Goal: Book appointment/travel/reservation

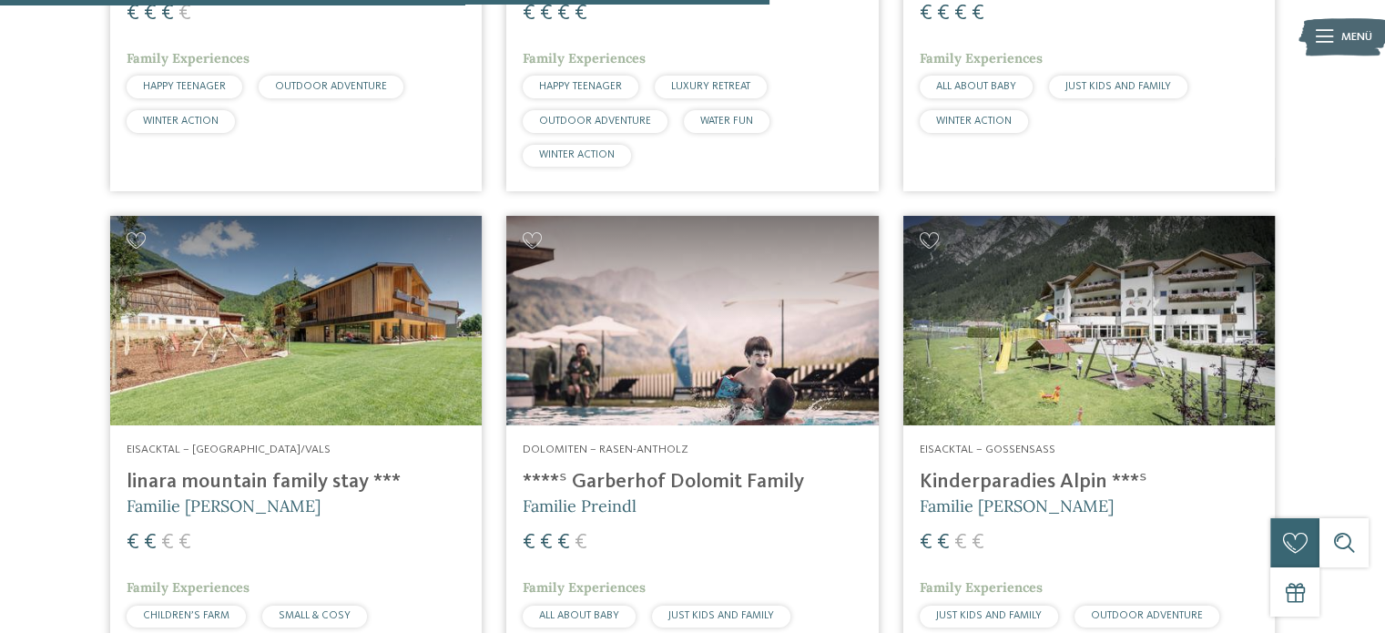
scroll to position [2622, 0]
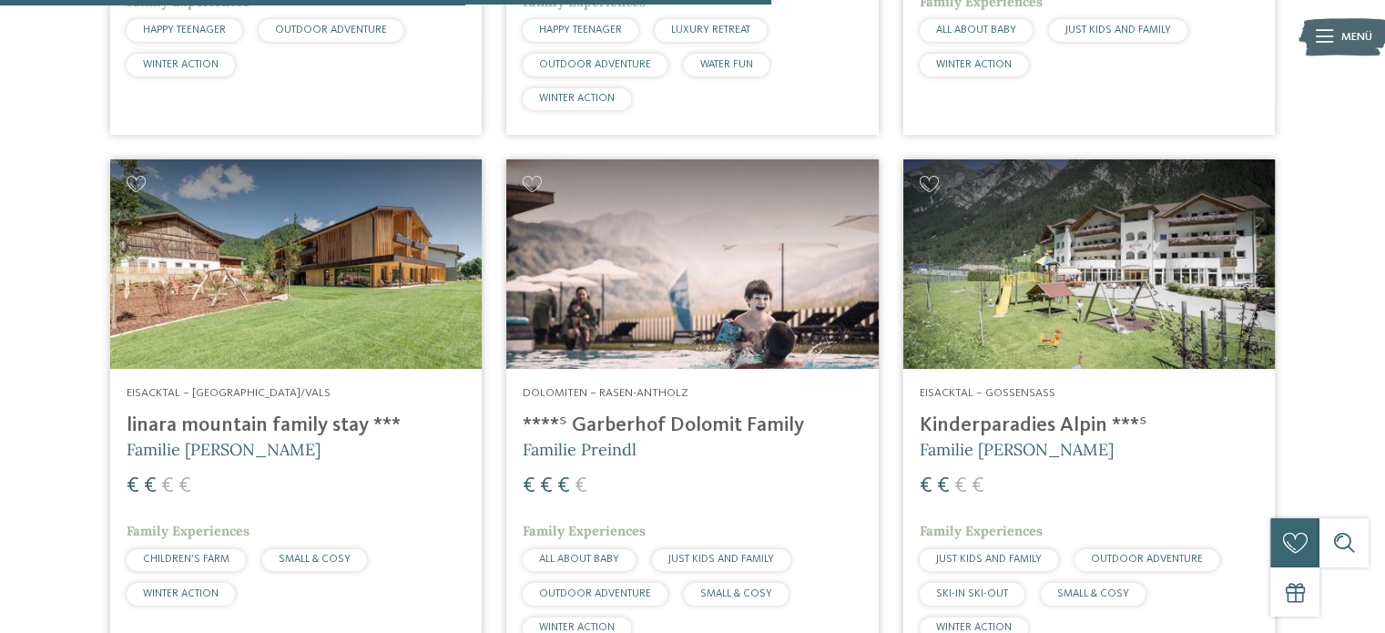
click at [249, 271] on img at bounding box center [296, 263] width 372 height 209
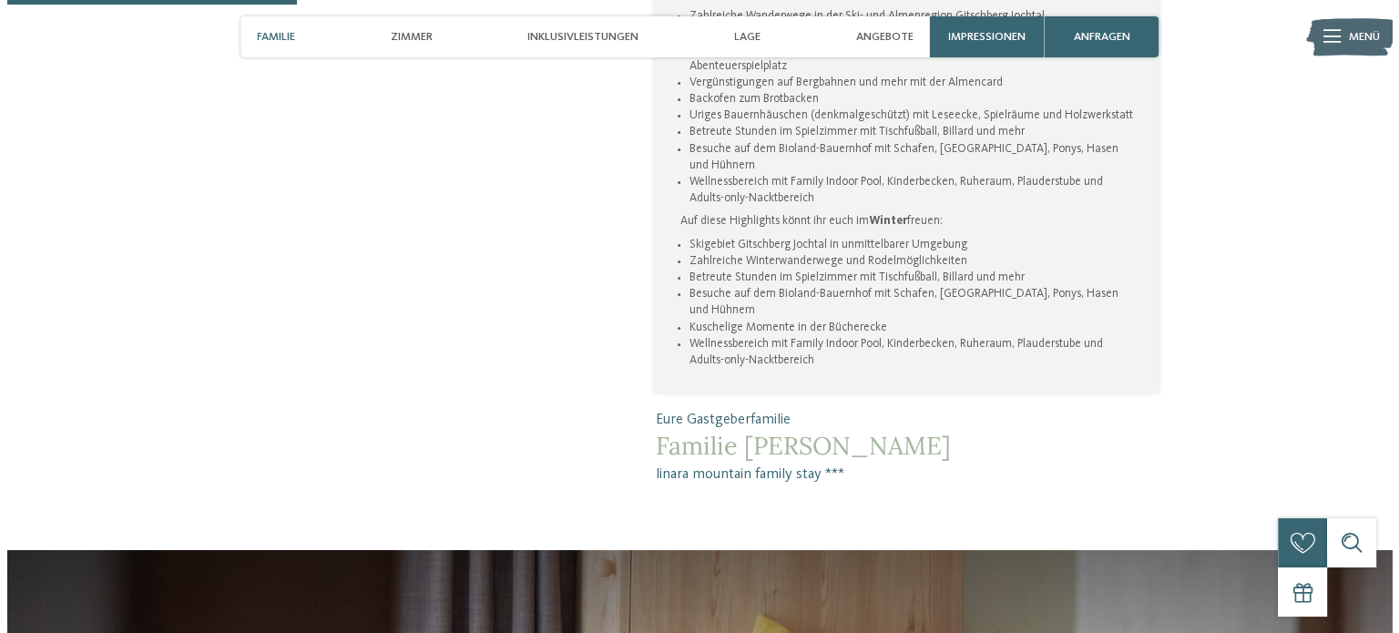
scroll to position [1093, 0]
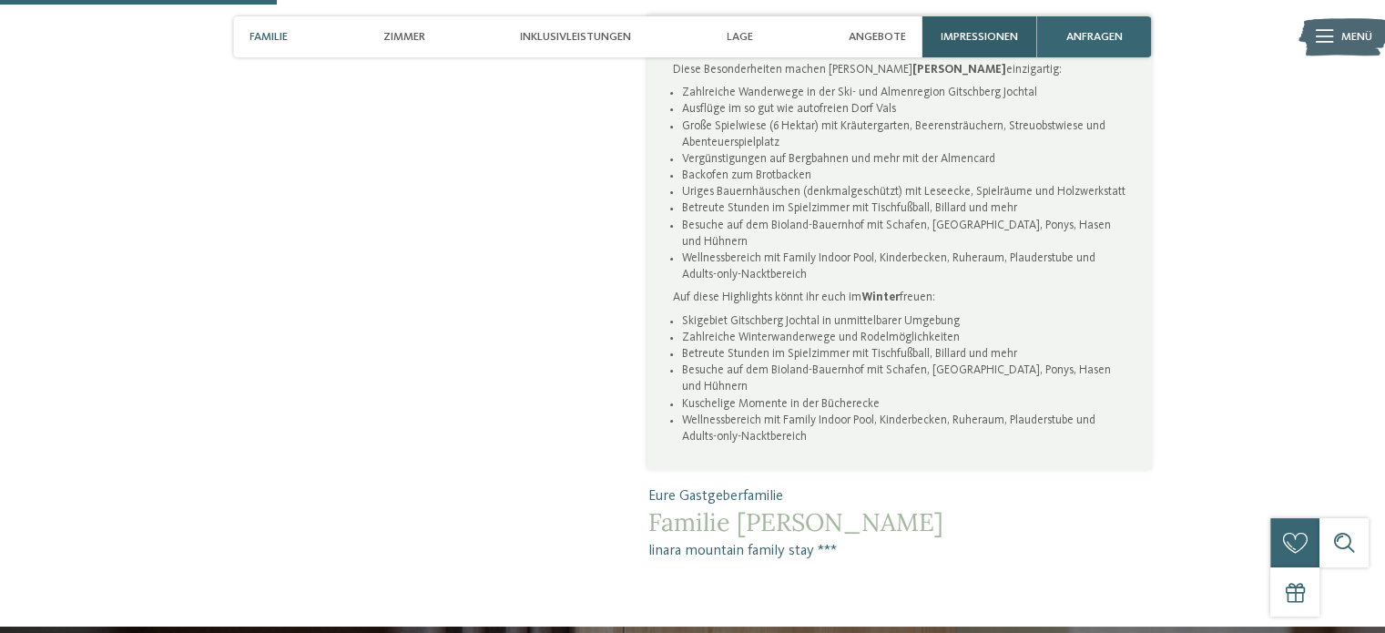
click at [979, 18] on div "Impressionen" at bounding box center [980, 36] width 115 height 41
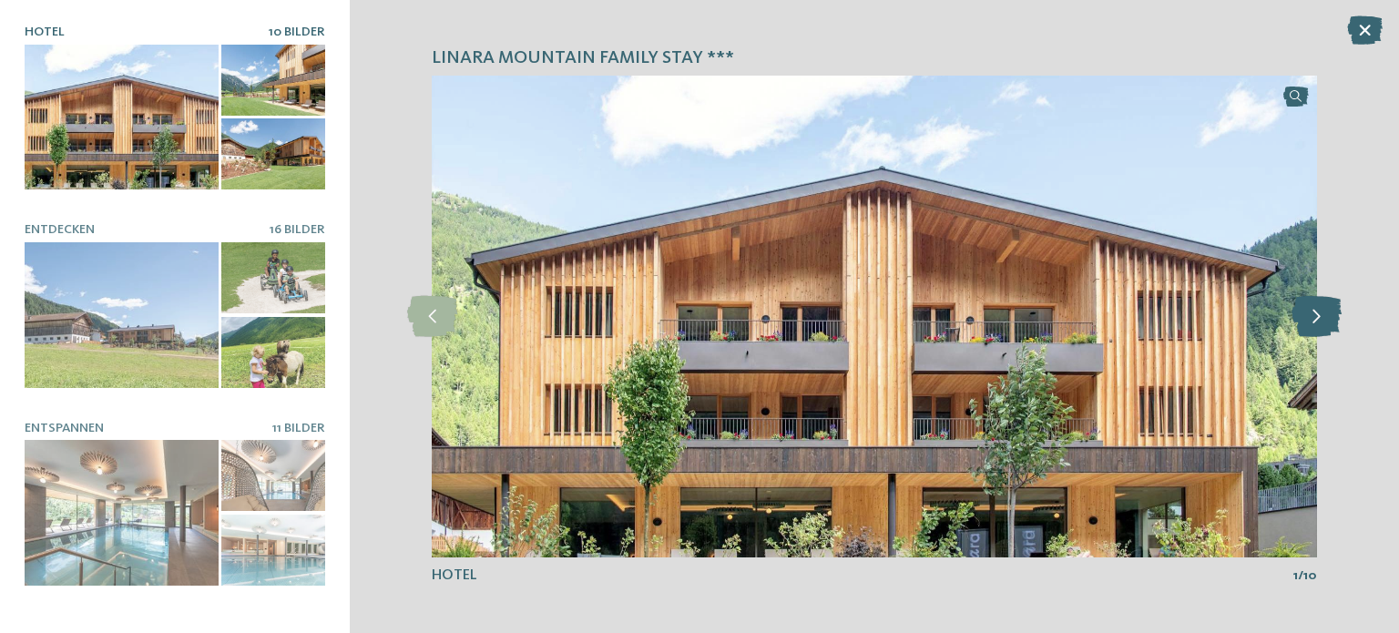
click at [1333, 312] on icon at bounding box center [1317, 316] width 50 height 41
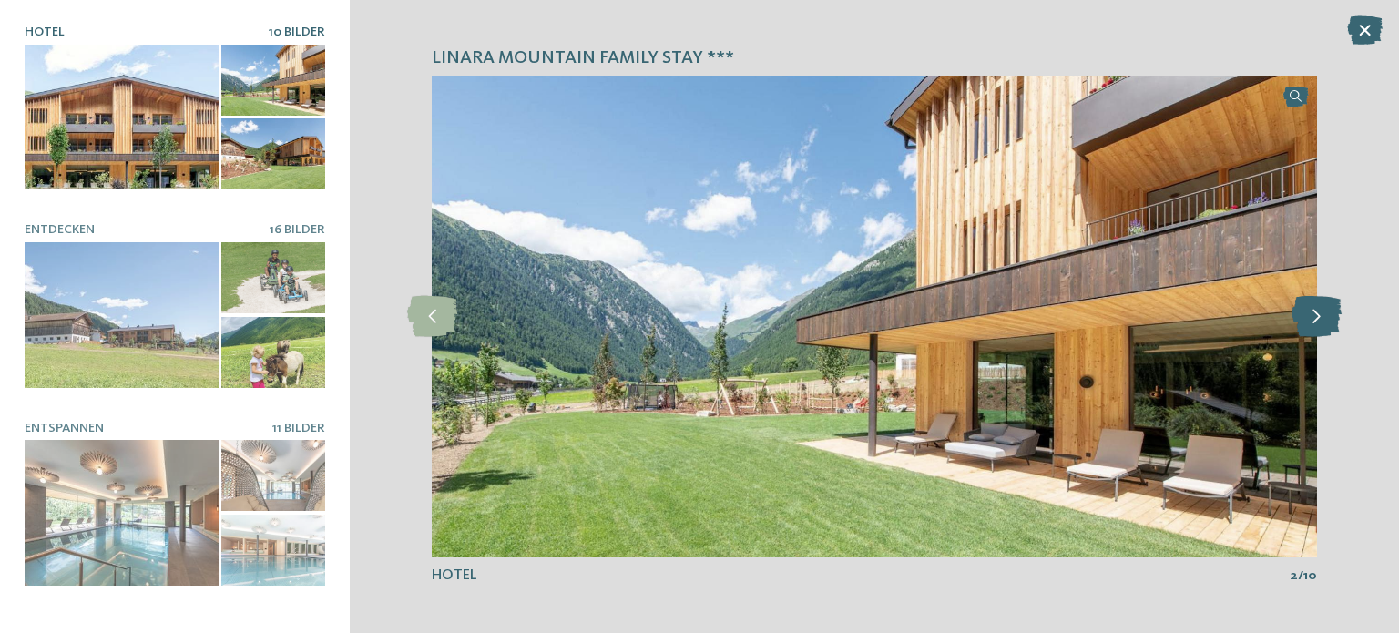
click at [1333, 312] on icon at bounding box center [1317, 316] width 50 height 41
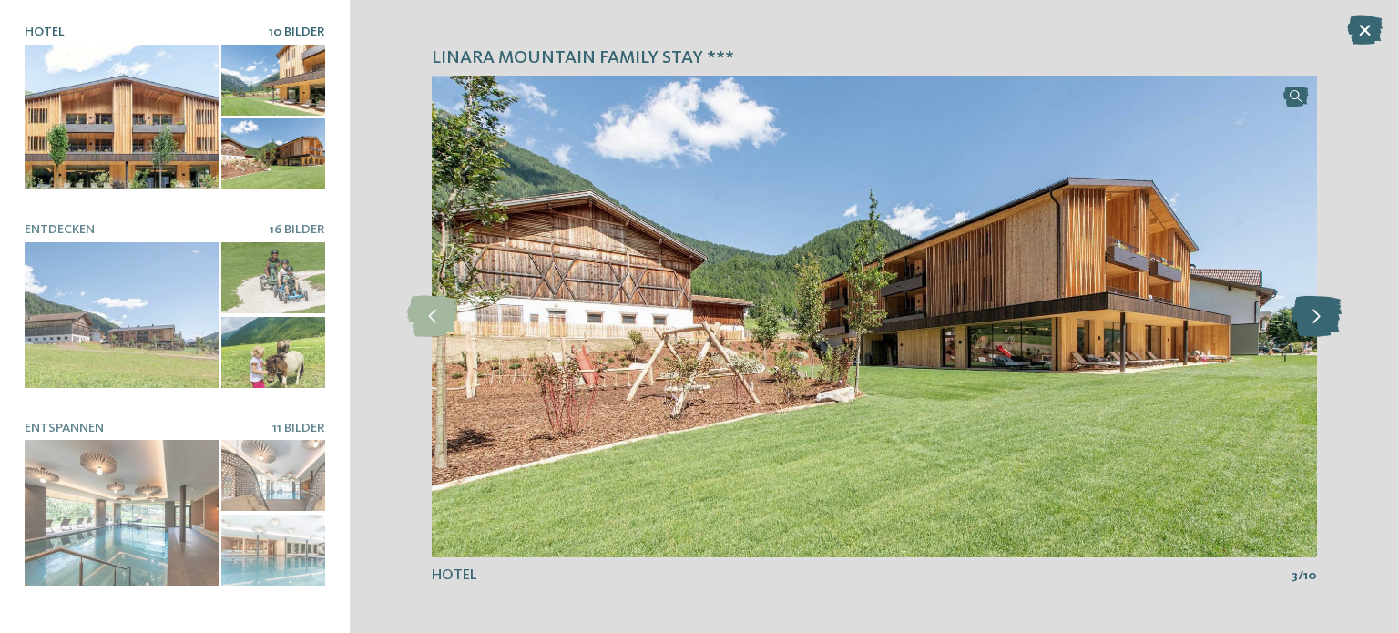
click at [1333, 312] on icon at bounding box center [1317, 316] width 50 height 41
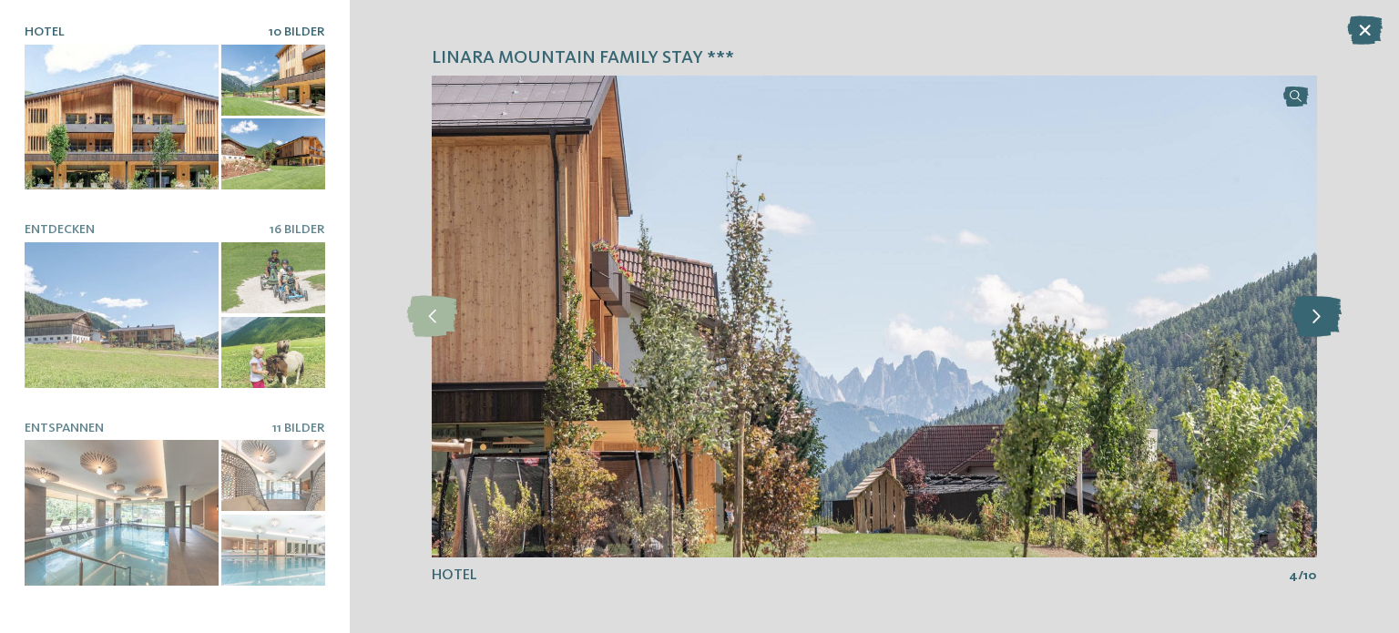
click at [1333, 312] on icon at bounding box center [1317, 316] width 50 height 41
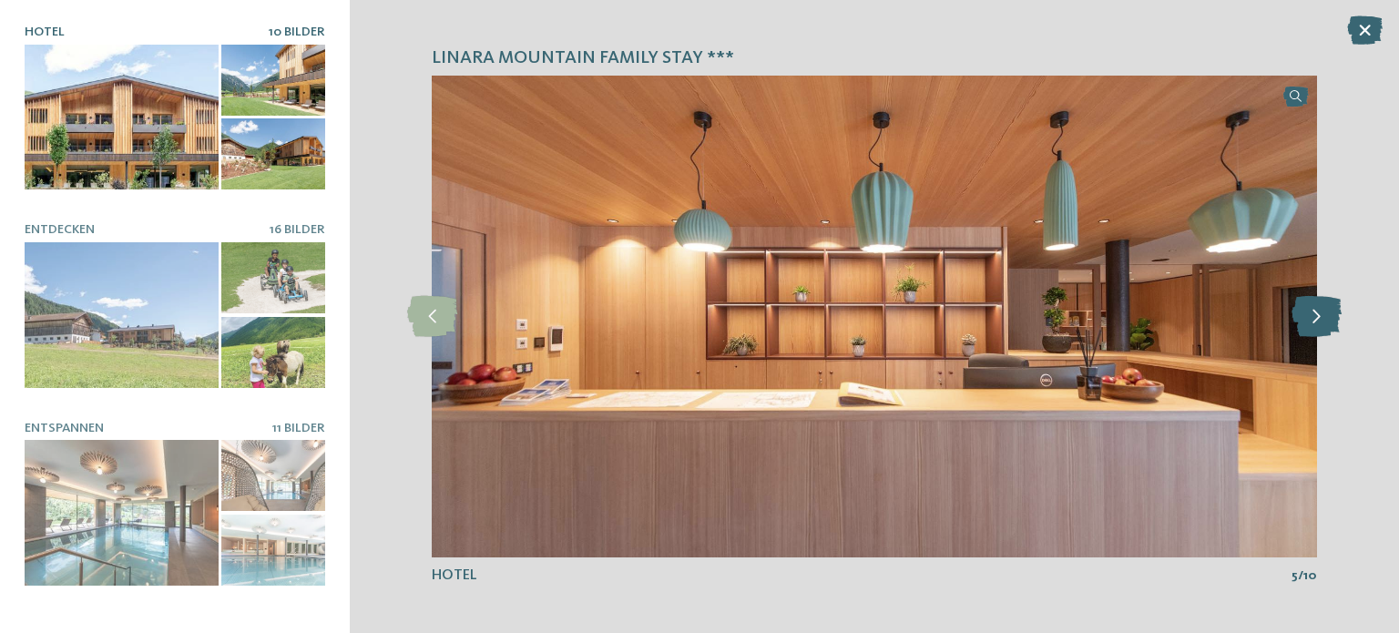
click at [1333, 312] on icon at bounding box center [1317, 316] width 50 height 41
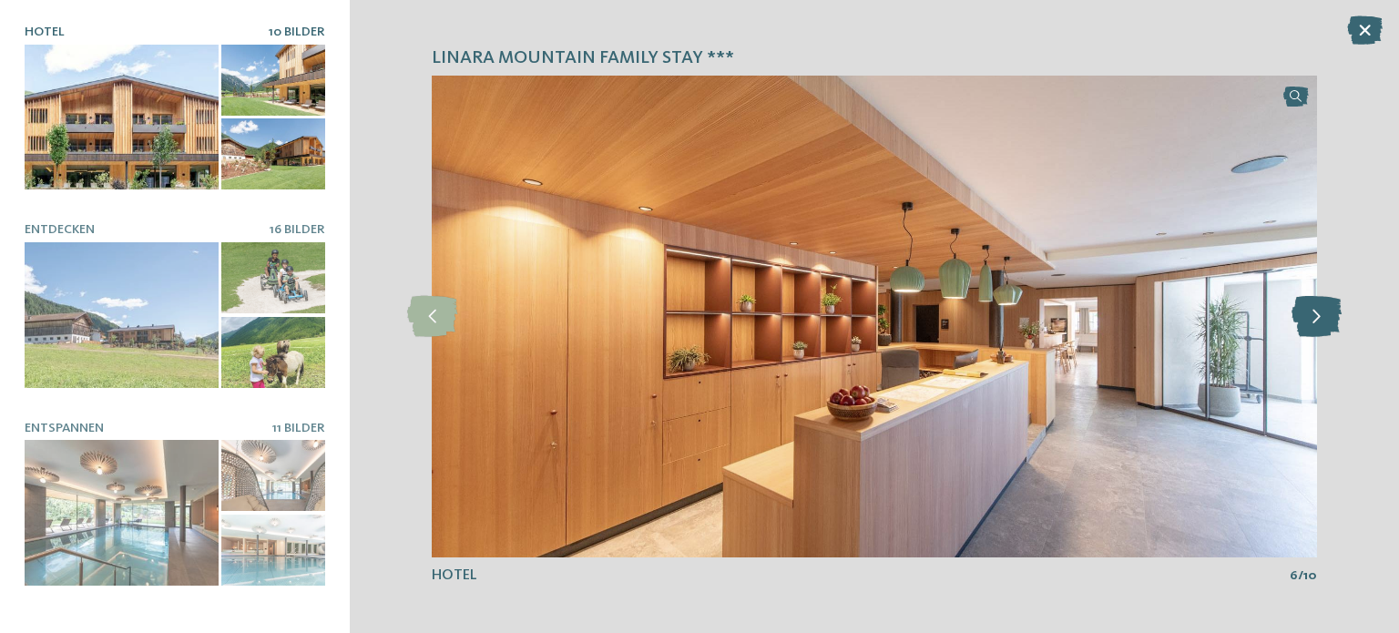
click at [1333, 312] on icon at bounding box center [1317, 316] width 50 height 41
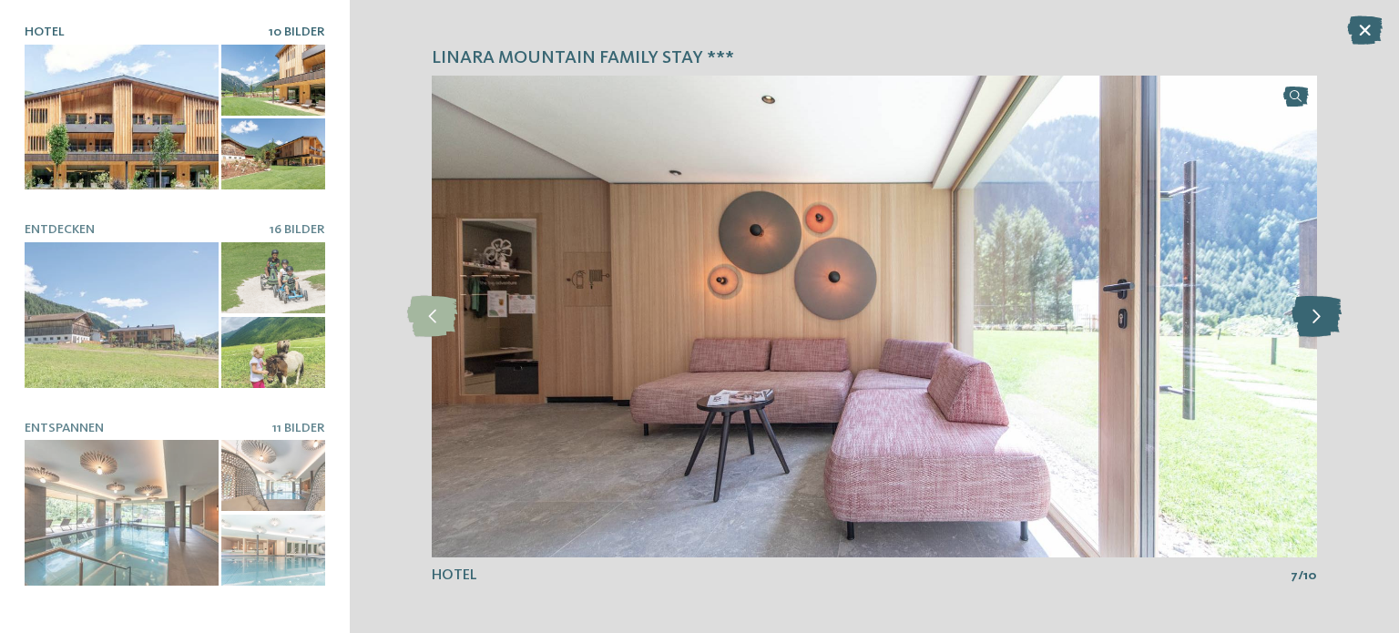
click at [1333, 312] on icon at bounding box center [1317, 316] width 50 height 41
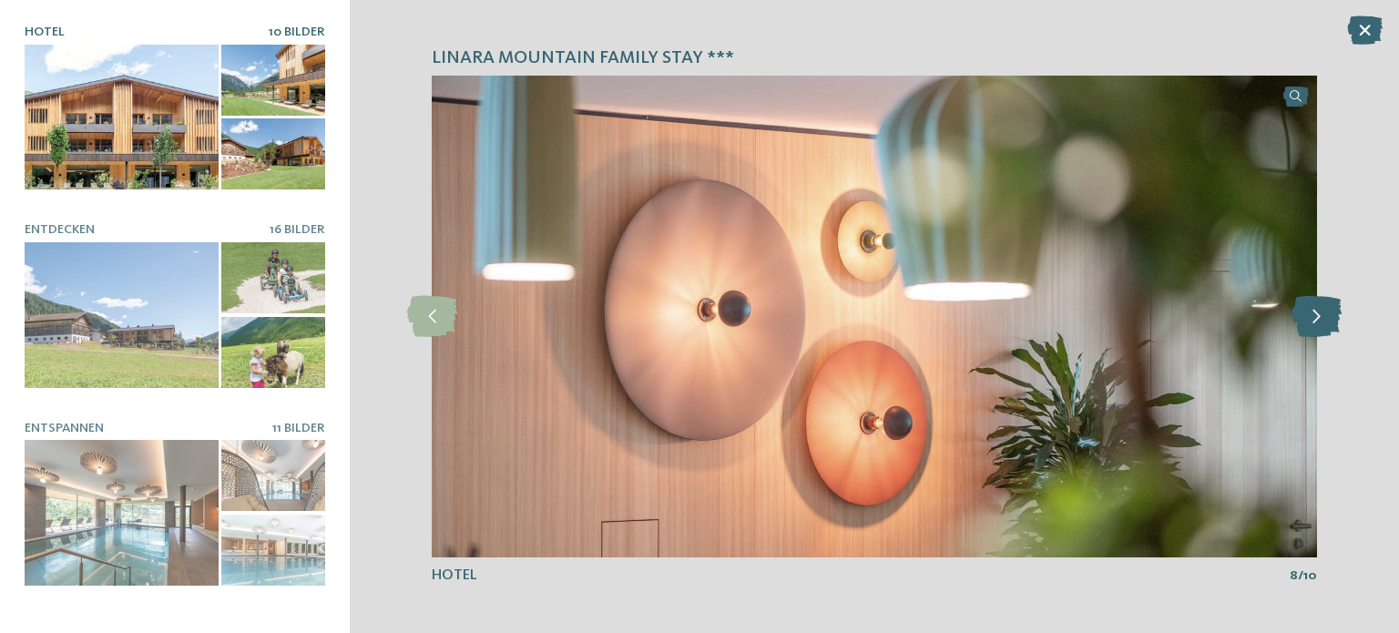
click at [1333, 312] on icon at bounding box center [1317, 316] width 50 height 41
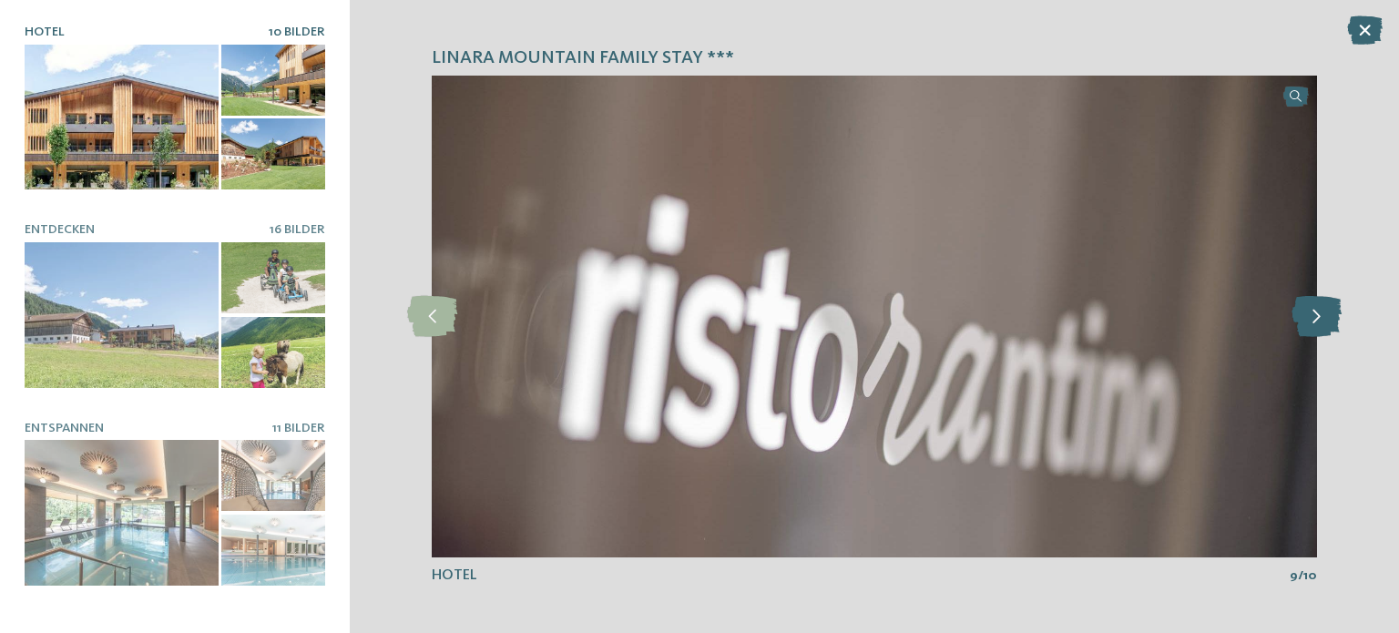
click at [1333, 312] on icon at bounding box center [1317, 316] width 50 height 41
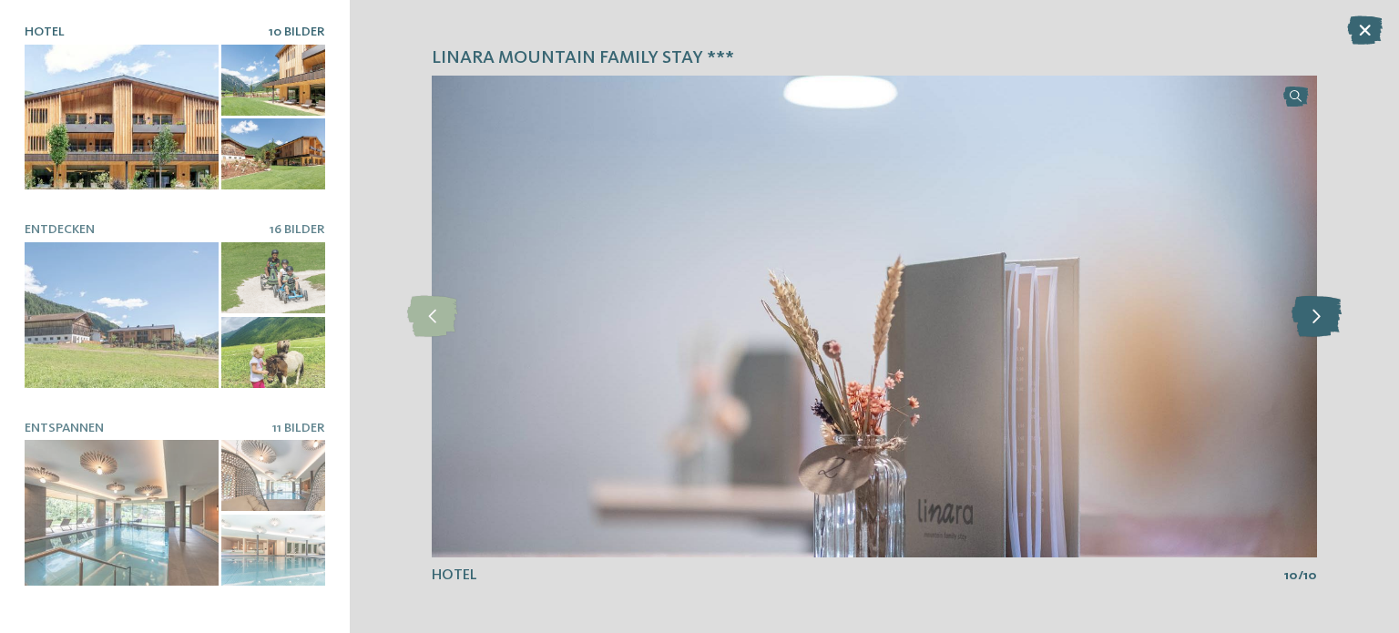
click at [1333, 312] on icon at bounding box center [1317, 316] width 50 height 41
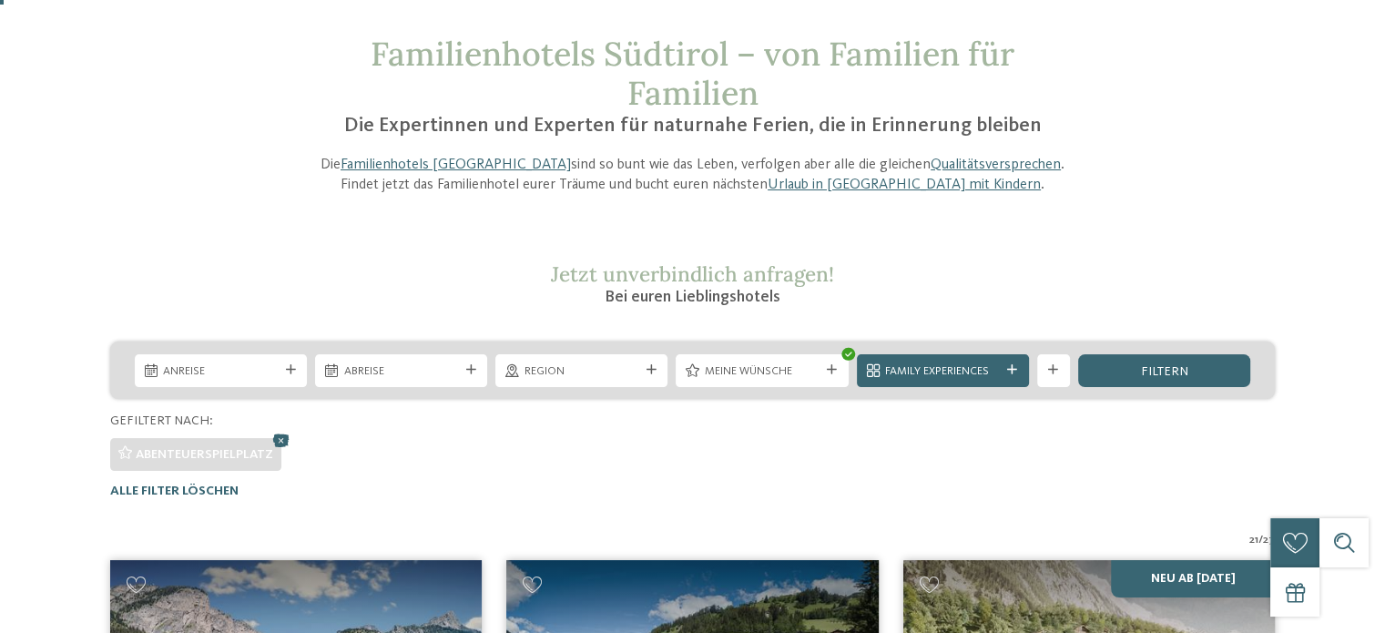
scroll to position [11, 0]
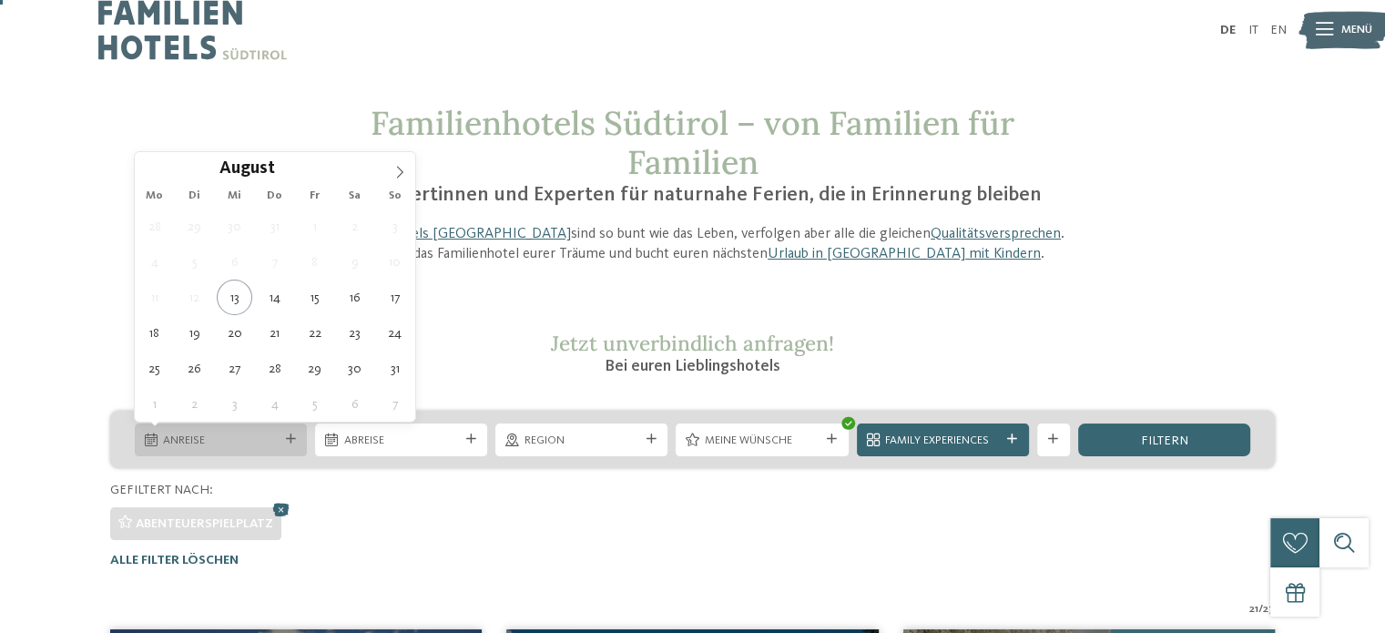
click at [250, 433] on span "Anreise" at bounding box center [220, 441] width 115 height 16
type div "27.08.2025"
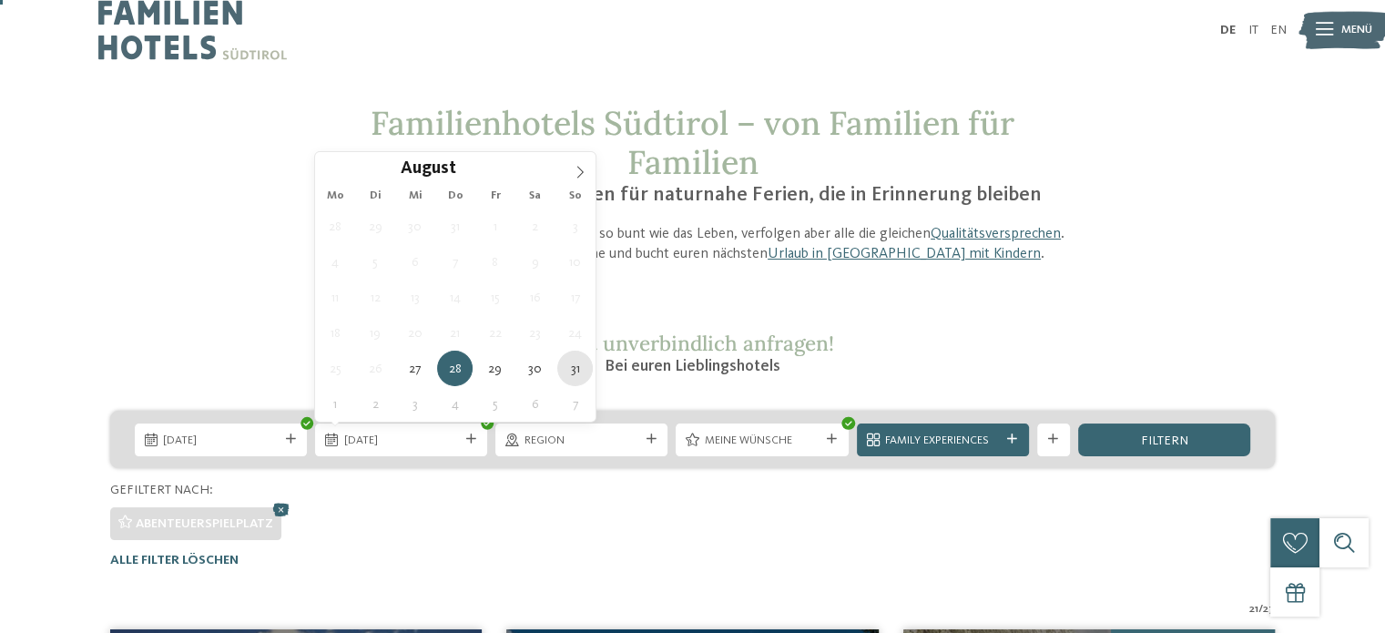
type div "31.08.2025"
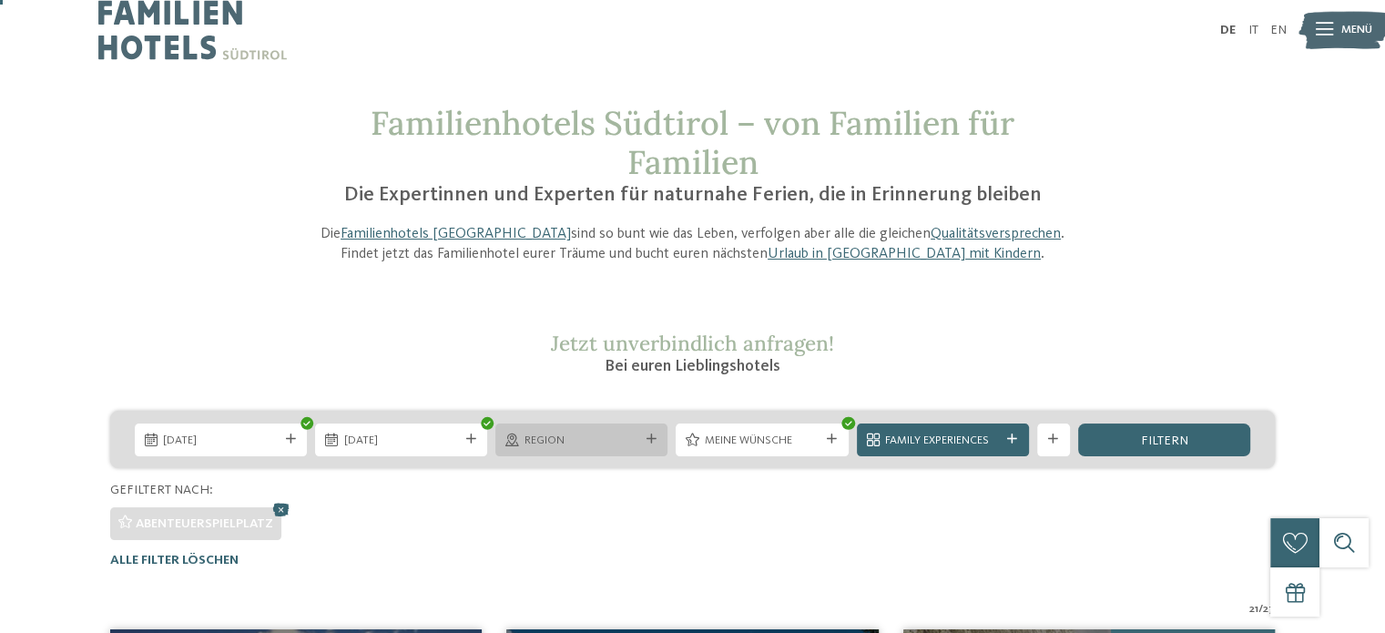
click at [567, 448] on div "Region" at bounding box center [581, 440] width 172 height 33
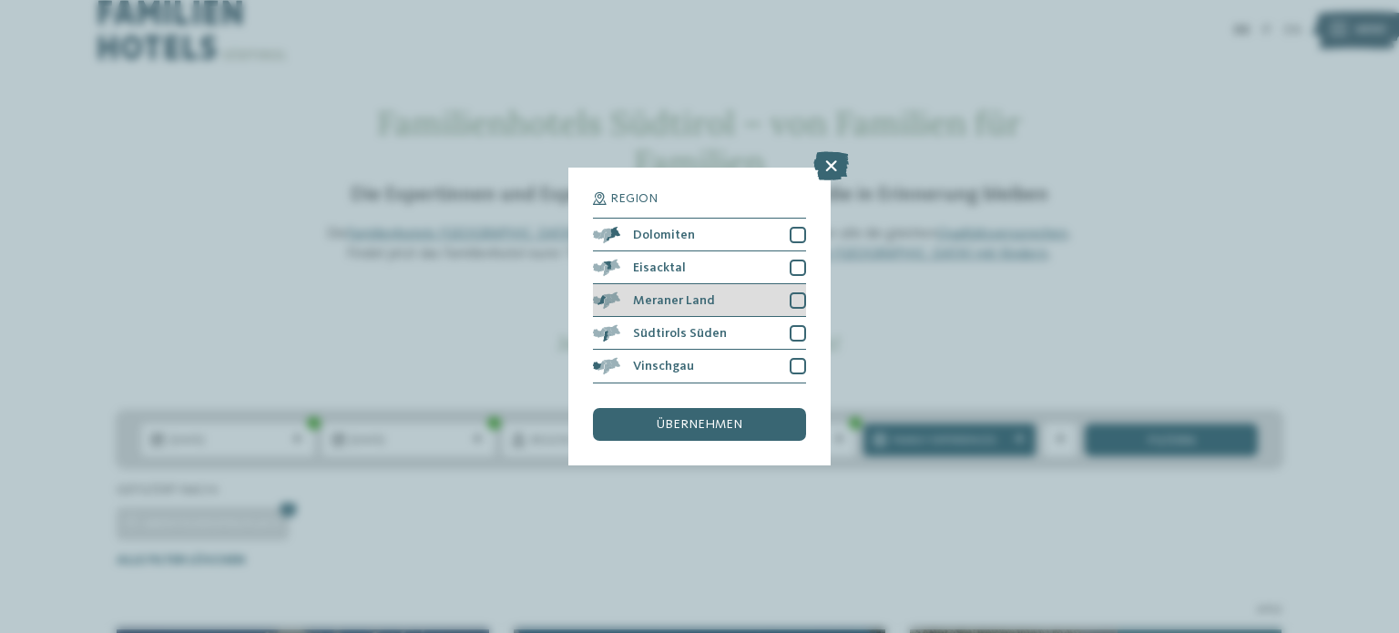
click at [641, 299] on span "Meraner Land" at bounding box center [674, 300] width 82 height 13
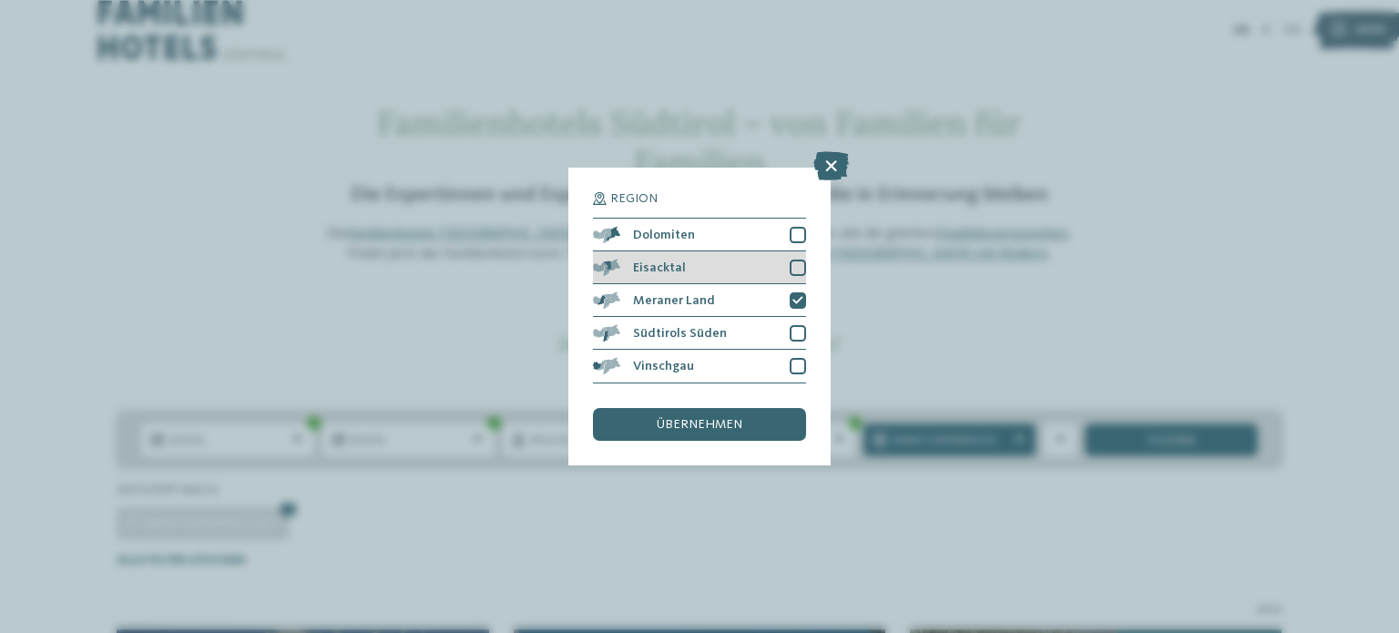
click at [648, 264] on span "Eisacktal" at bounding box center [659, 267] width 53 height 13
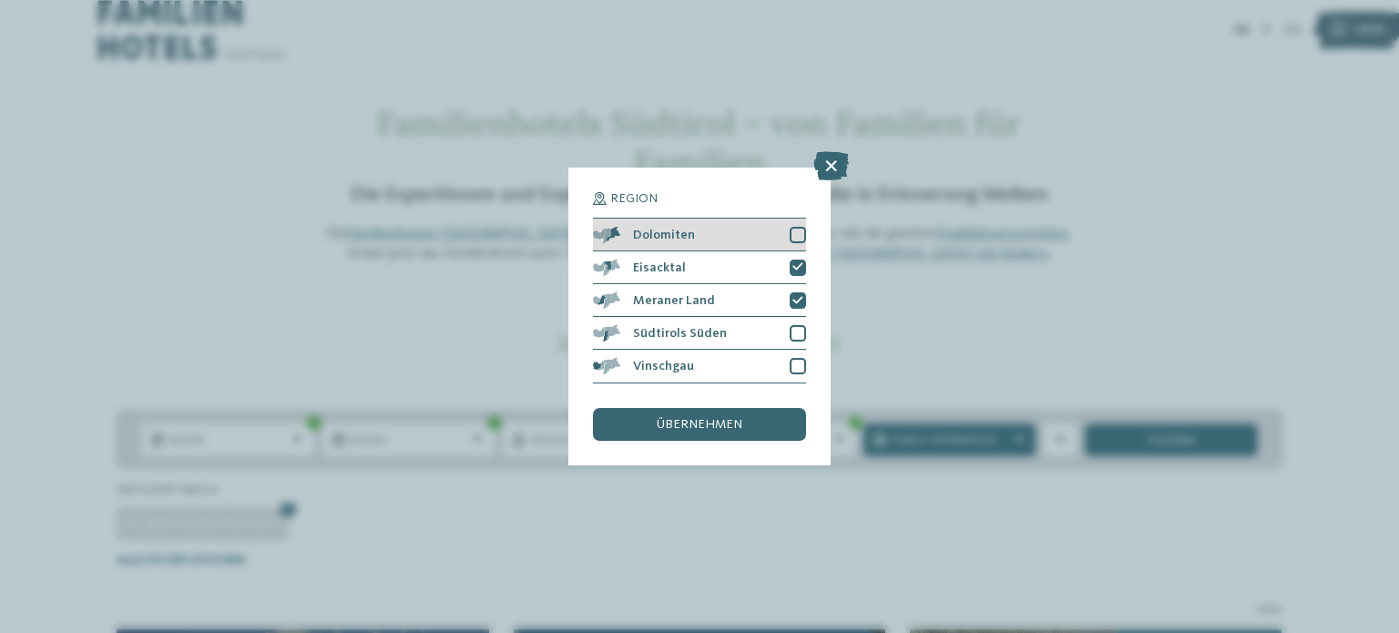
click at [720, 235] on div "Dolomiten" at bounding box center [699, 235] width 213 height 33
click at [662, 428] on span "übernehmen" at bounding box center [700, 424] width 86 height 13
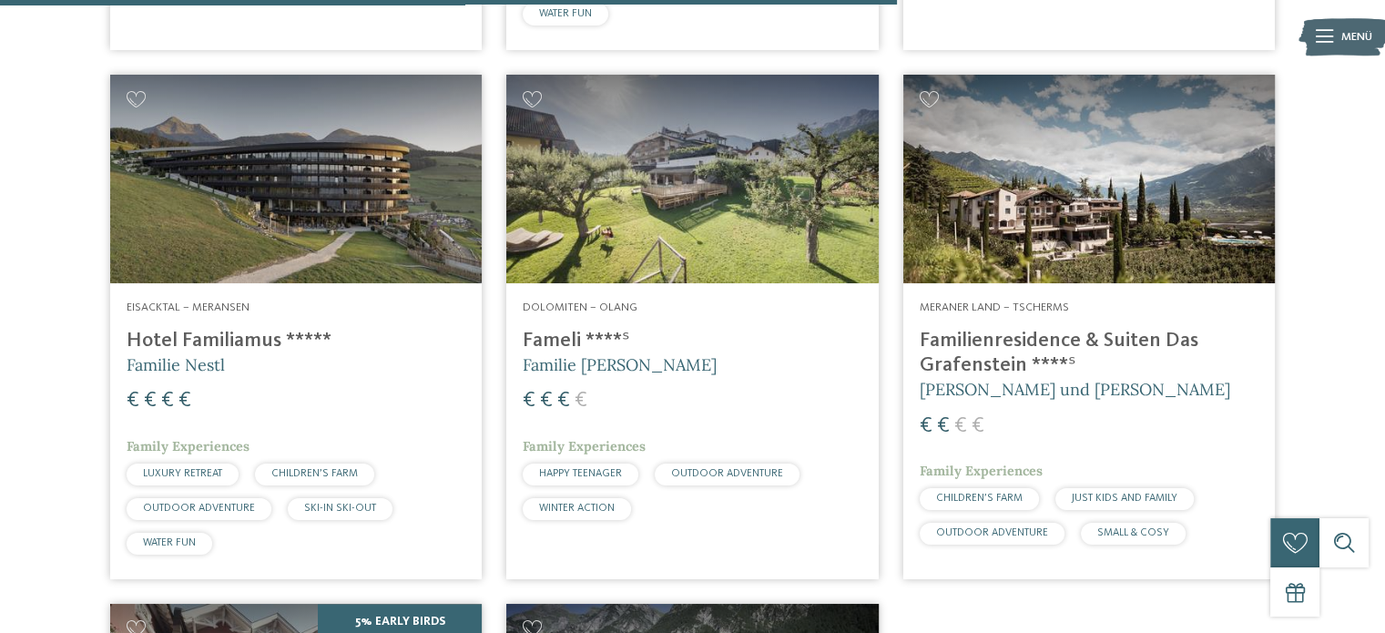
scroll to position [2713, 0]
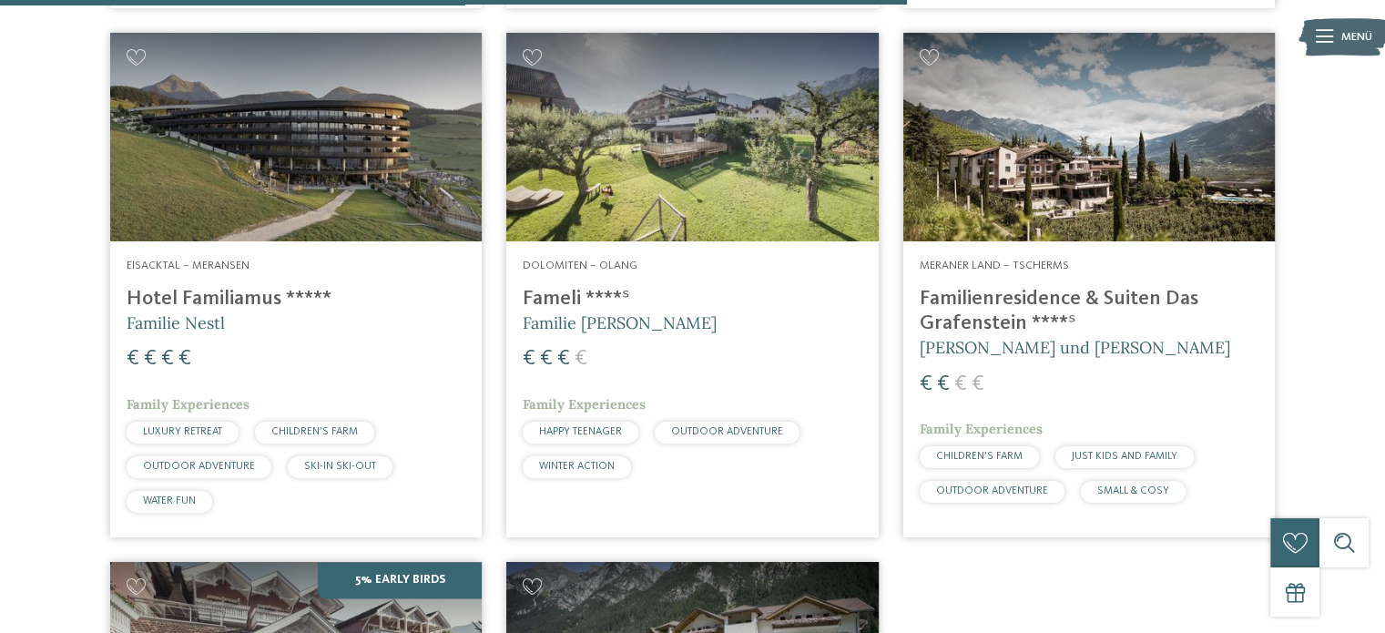
click at [1024, 186] on img at bounding box center [1090, 137] width 372 height 209
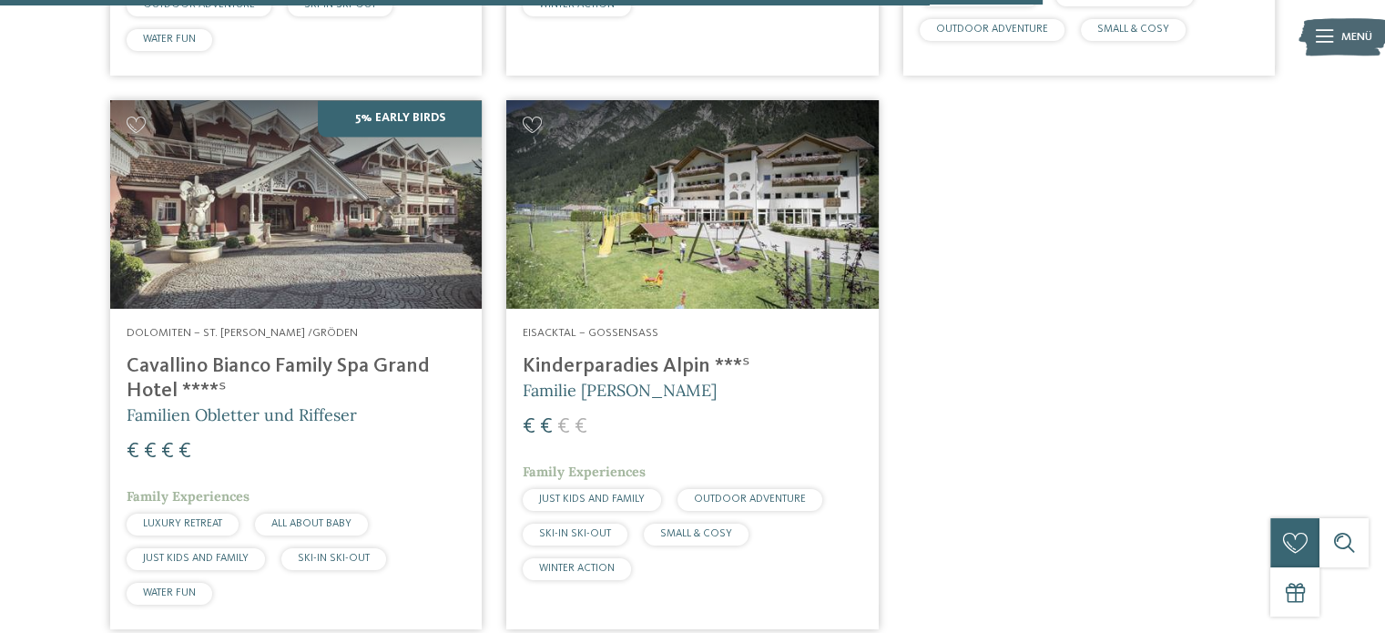
scroll to position [2987, 0]
